Goal: Navigation & Orientation: Go to known website

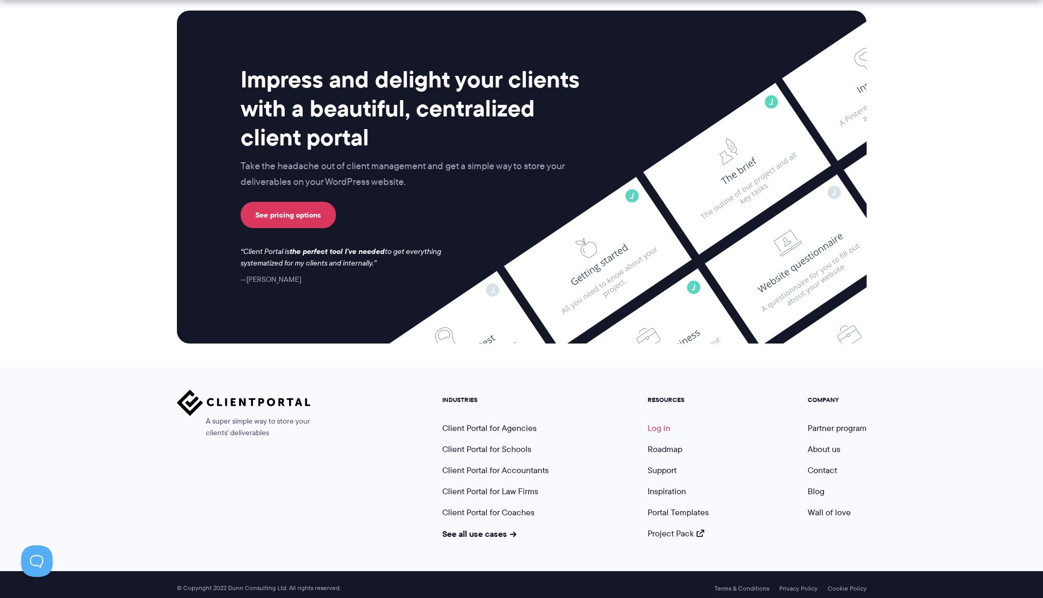
click at [665, 423] on link "Log in" at bounding box center [659, 428] width 23 height 12
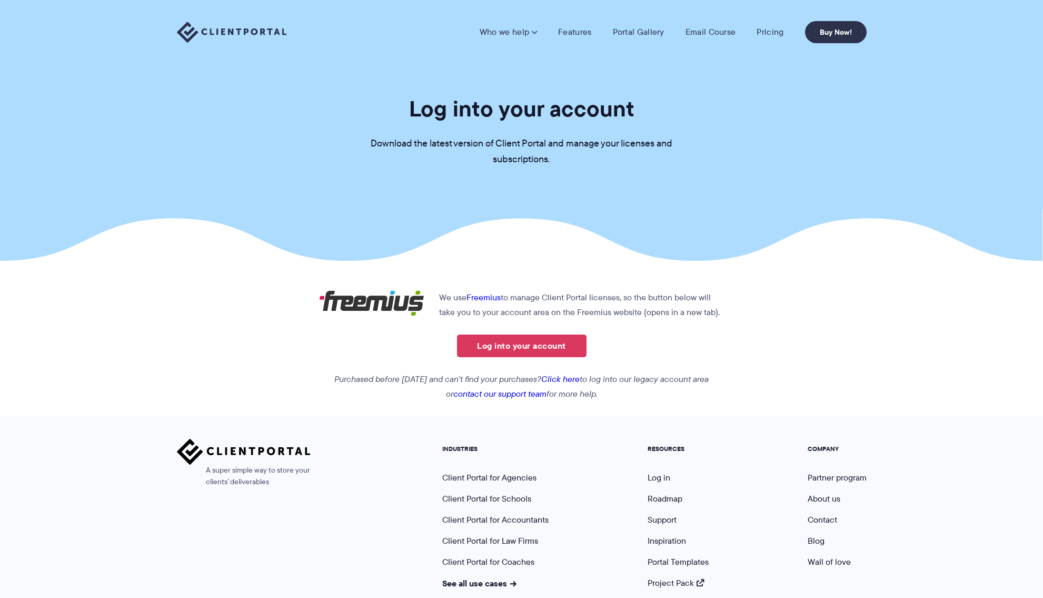
scroll to position [14, 0]
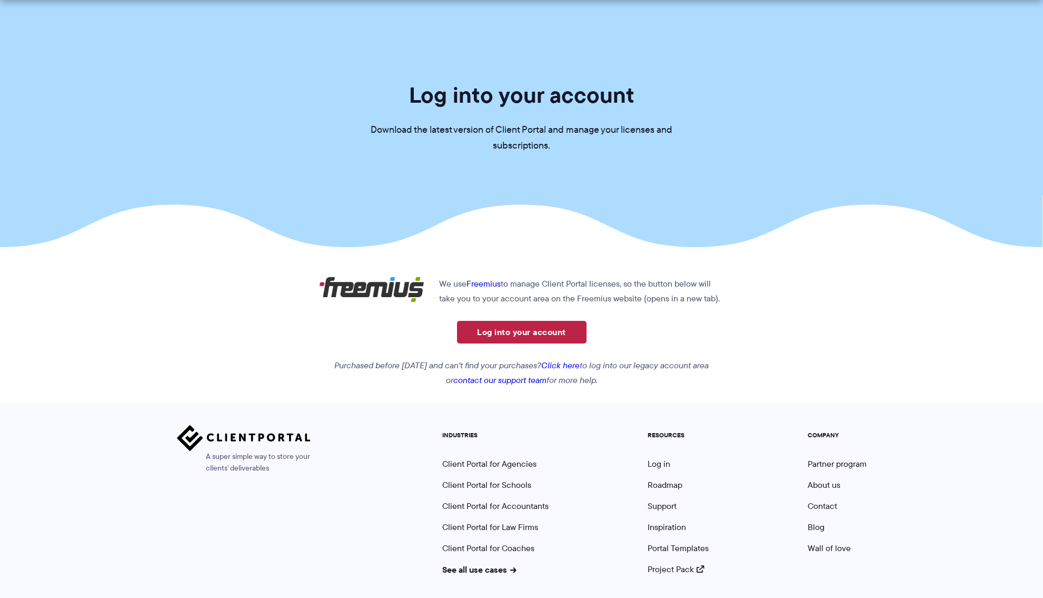
click at [563, 338] on link "Log into your account" at bounding box center [522, 332] width 130 height 23
